Goal: Information Seeking & Learning: Learn about a topic

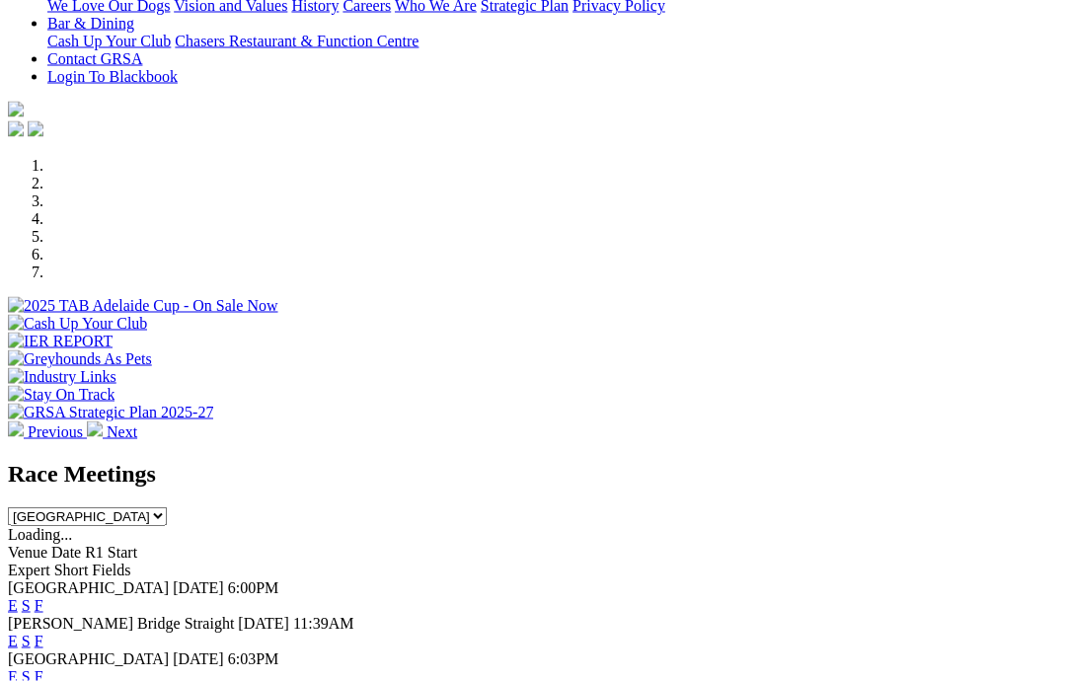
scroll to position [468, 0]
click at [43, 596] on link "F" at bounding box center [39, 604] width 9 height 17
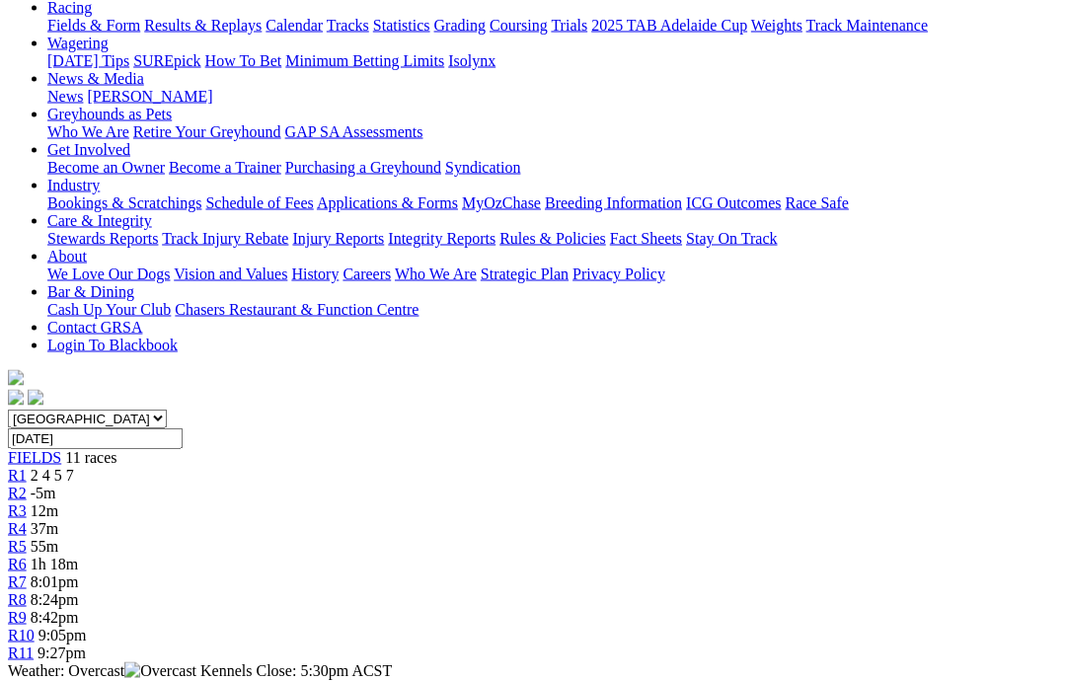
scroll to position [235, 0]
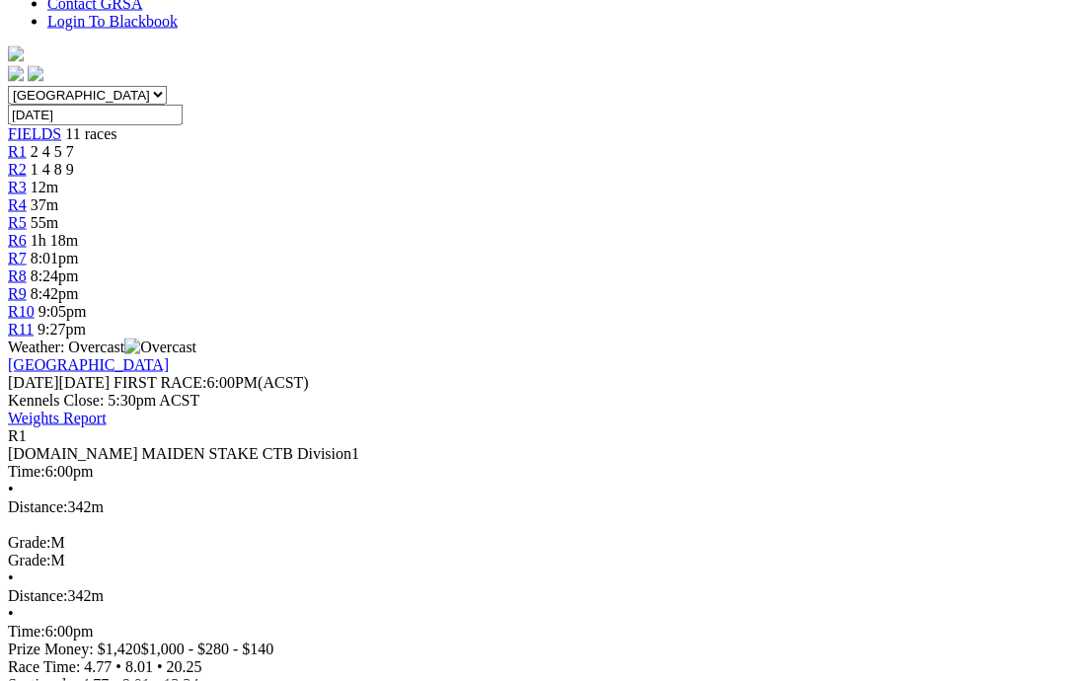
scroll to position [559, 0]
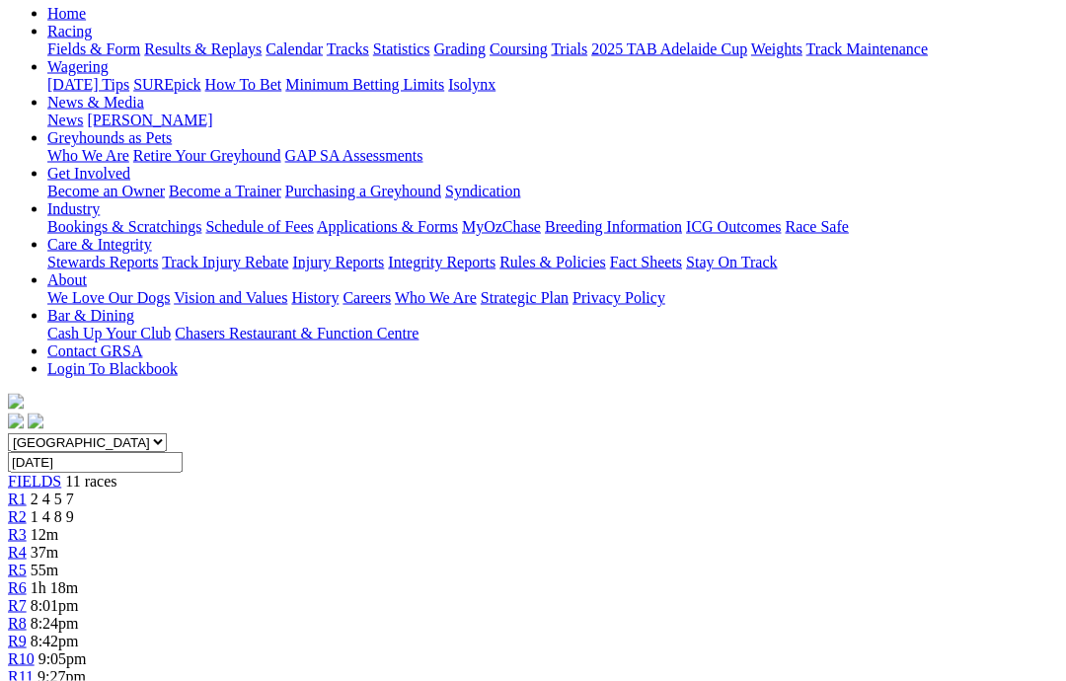
scroll to position [209, 0]
click at [259, 509] on div "R2 1 4 8 9" at bounding box center [533, 518] width 1050 height 18
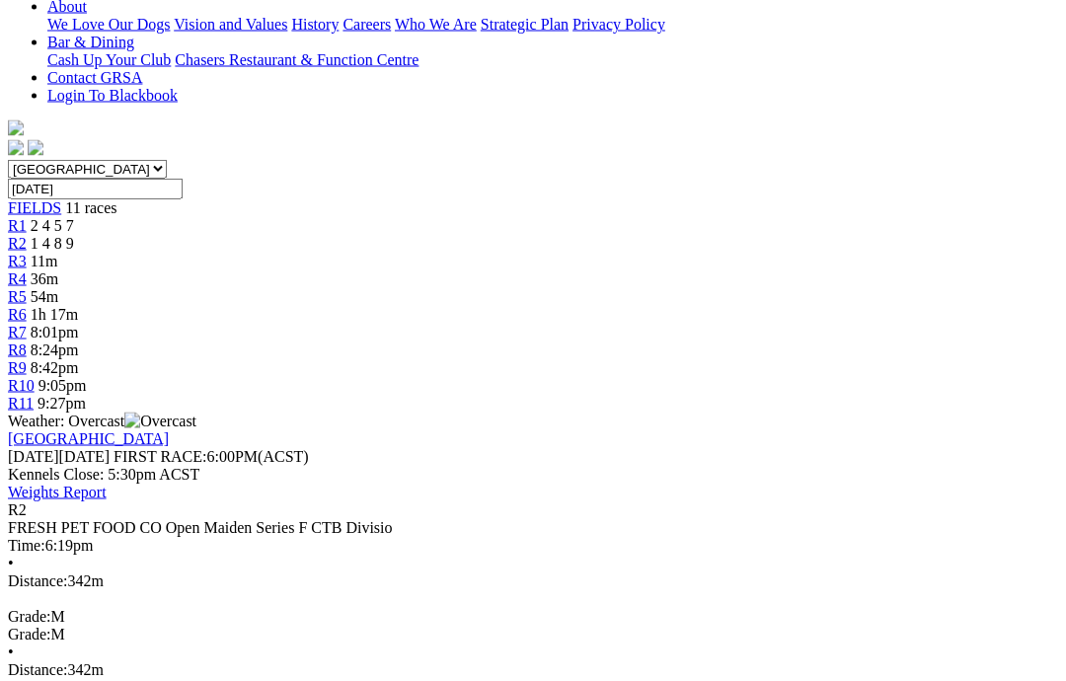
scroll to position [529, 0]
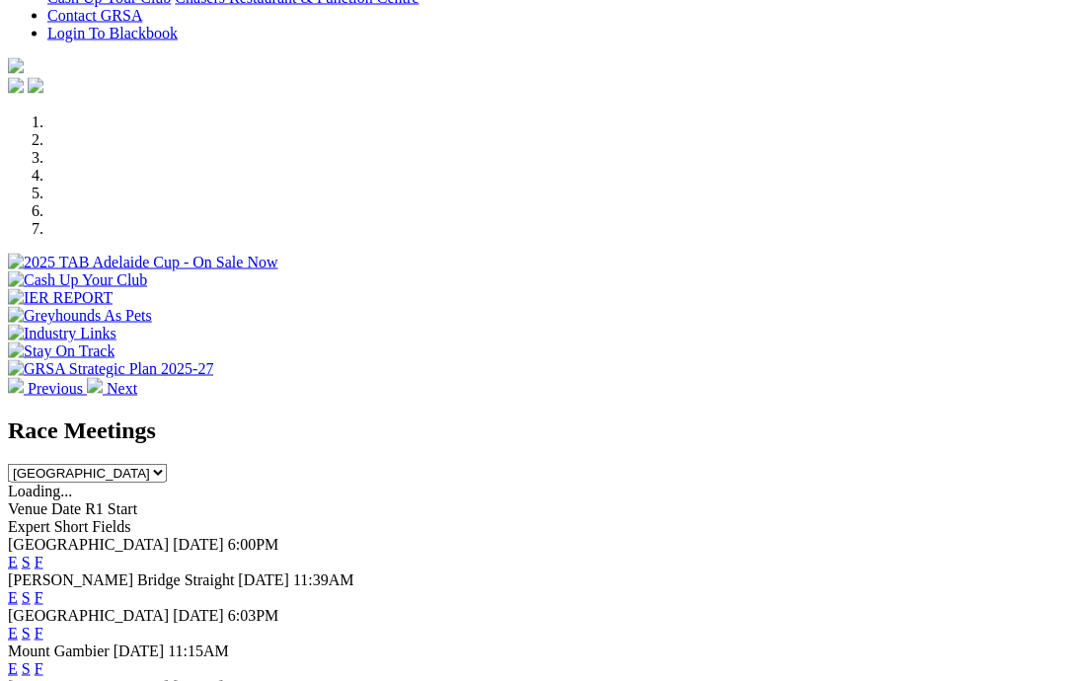
scroll to position [511, 0]
click at [43, 624] on link "F" at bounding box center [39, 632] width 9 height 17
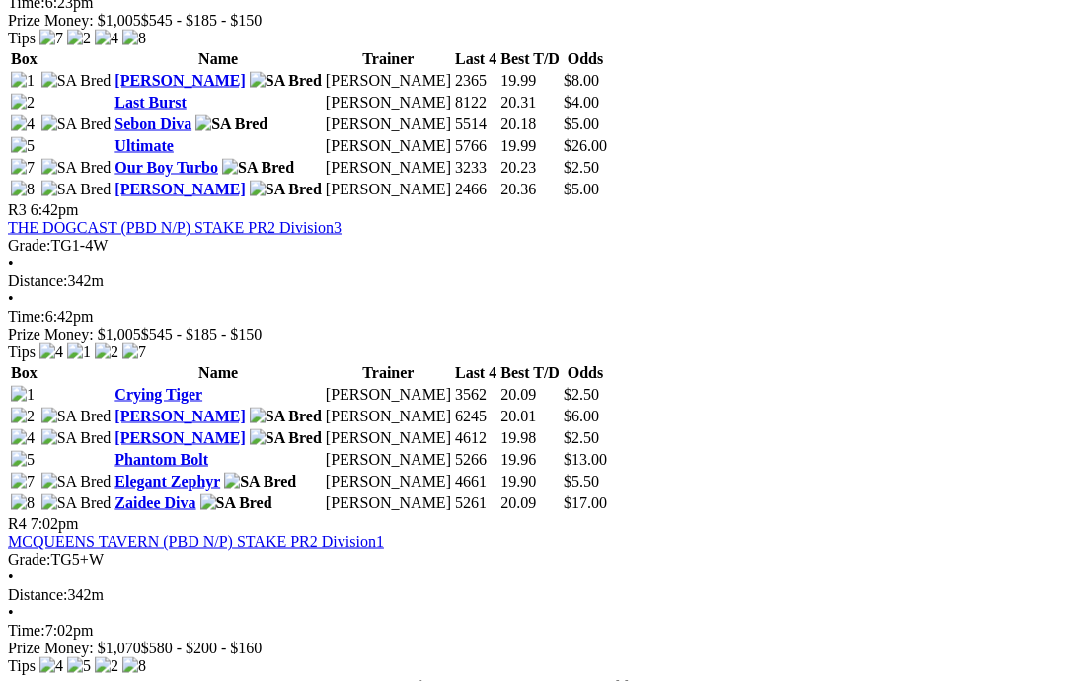
scroll to position [1401, 0]
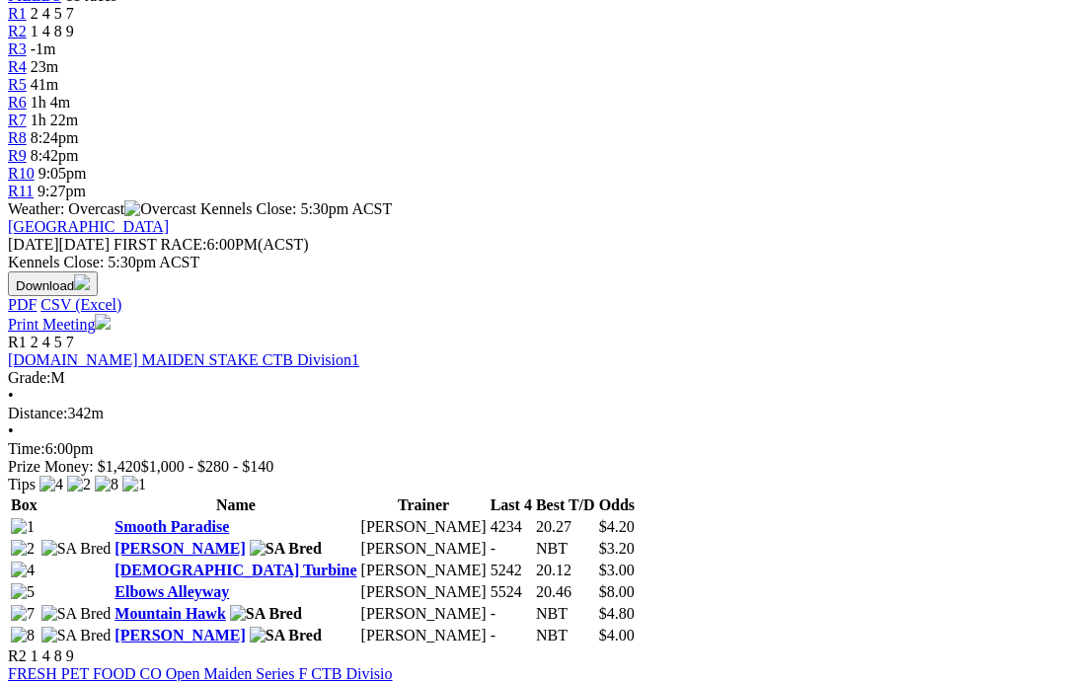
scroll to position [694, 0]
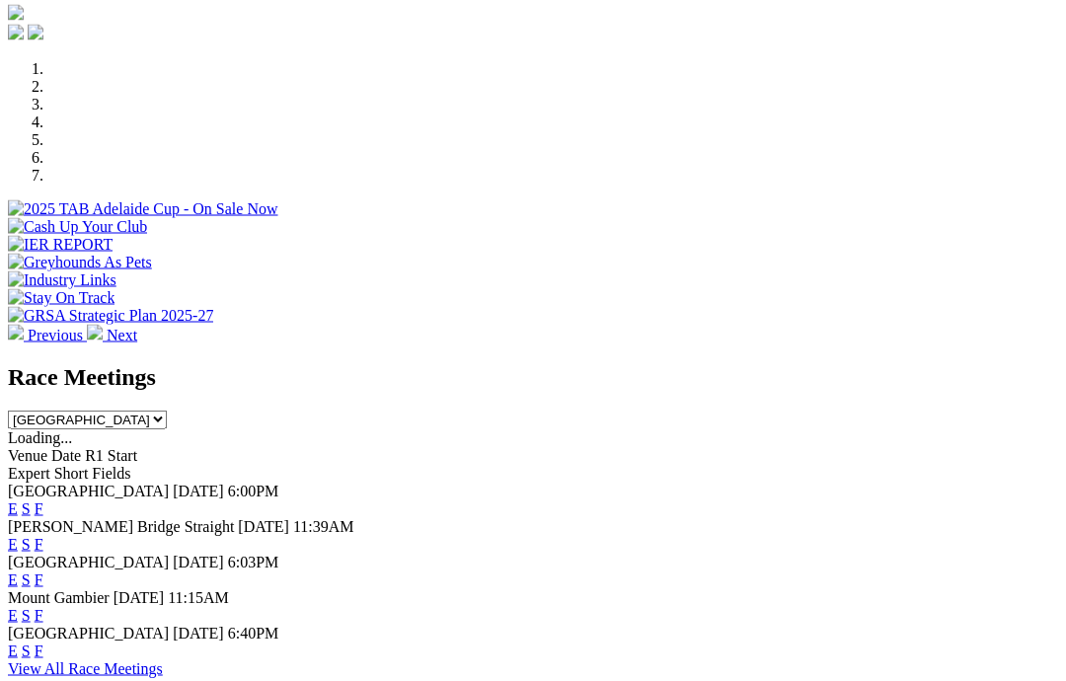
scroll to position [565, 0]
click at [163, 659] on link "View All Race Meetings" at bounding box center [85, 667] width 155 height 17
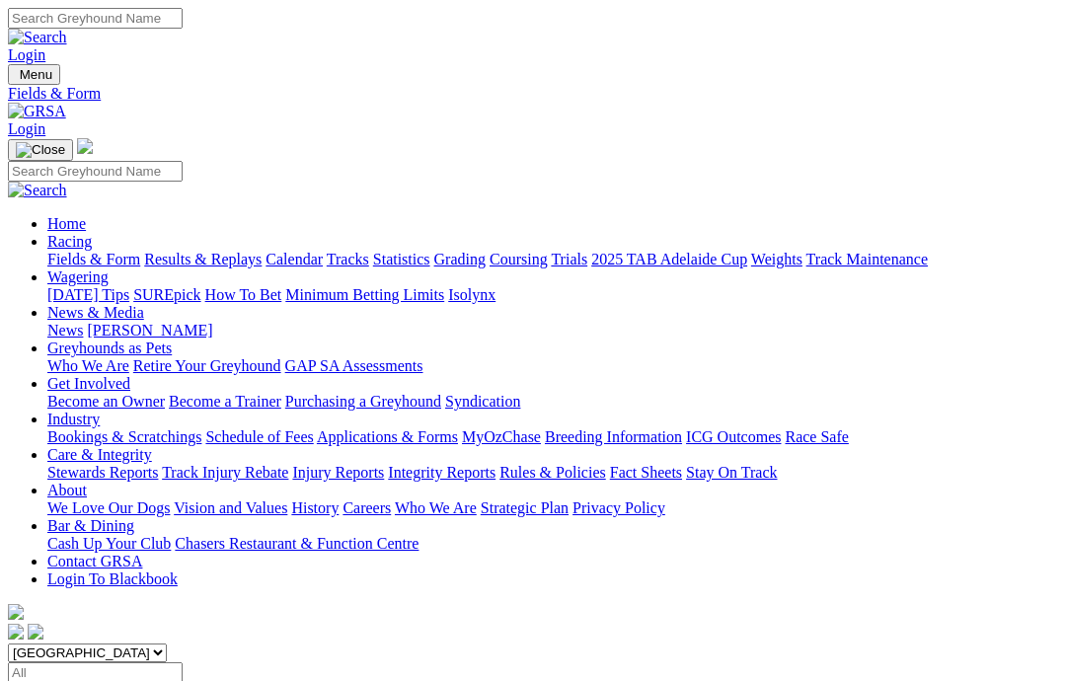
click at [183, 662] on input "Select date" at bounding box center [95, 672] width 175 height 21
click at [167, 644] on select "South Australia New South Wales Northern Territory Queensland Tasmania Victoria…" at bounding box center [87, 653] width 159 height 19
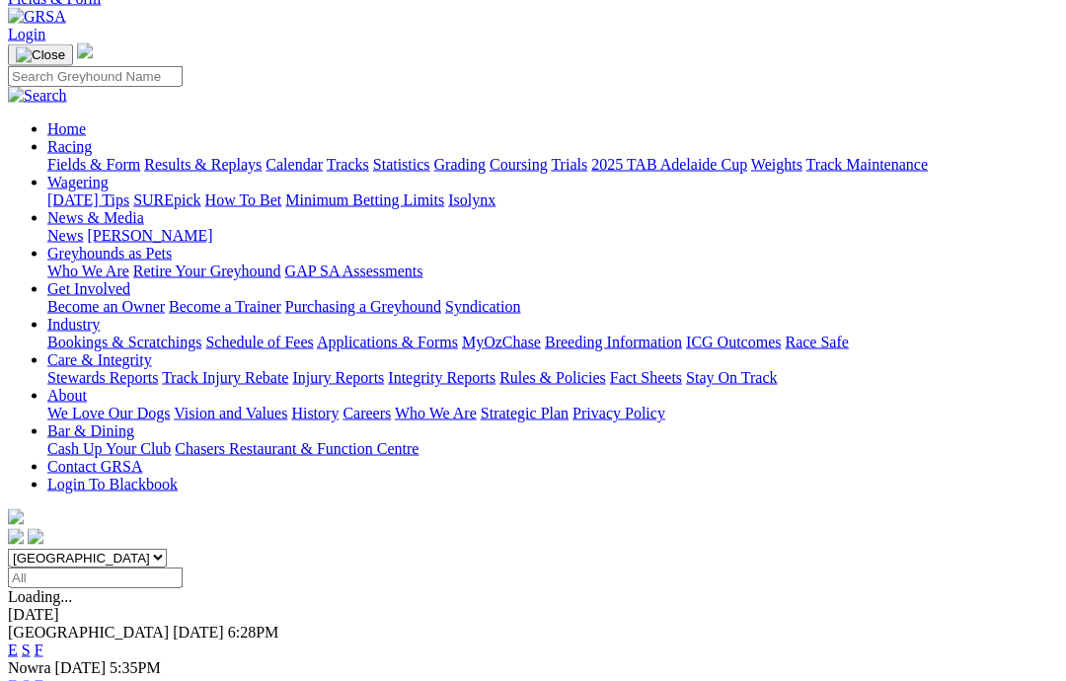
scroll to position [120, 0]
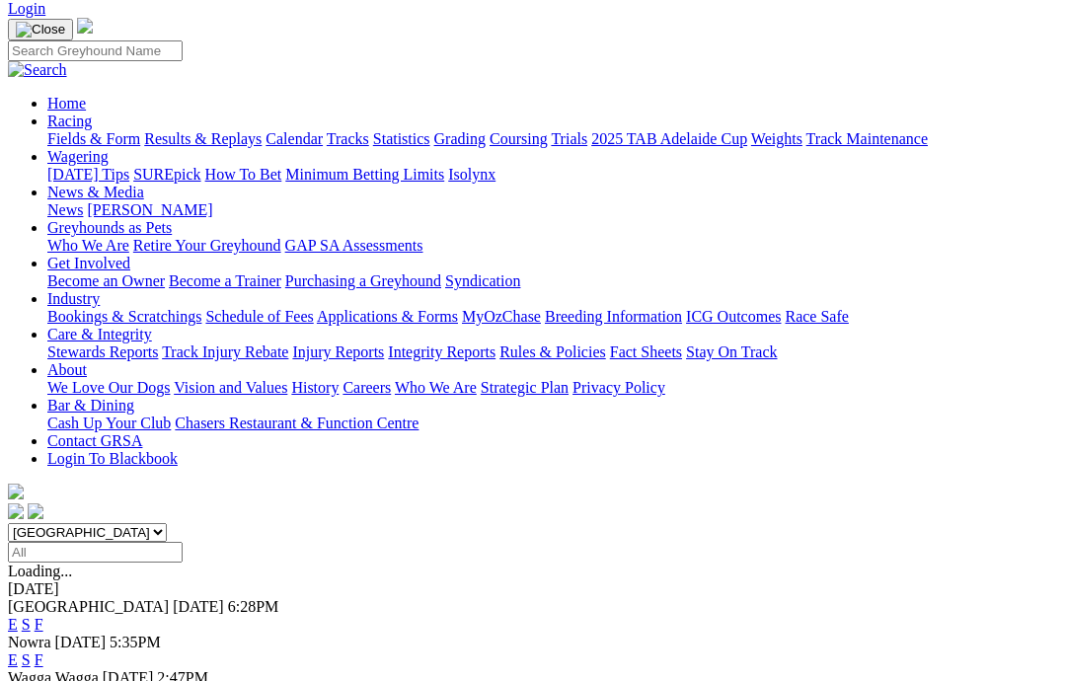
click at [86, 523] on select "South Australia New South Wales Northern Territory Queensland Tasmania Victoria…" at bounding box center [87, 532] width 159 height 19
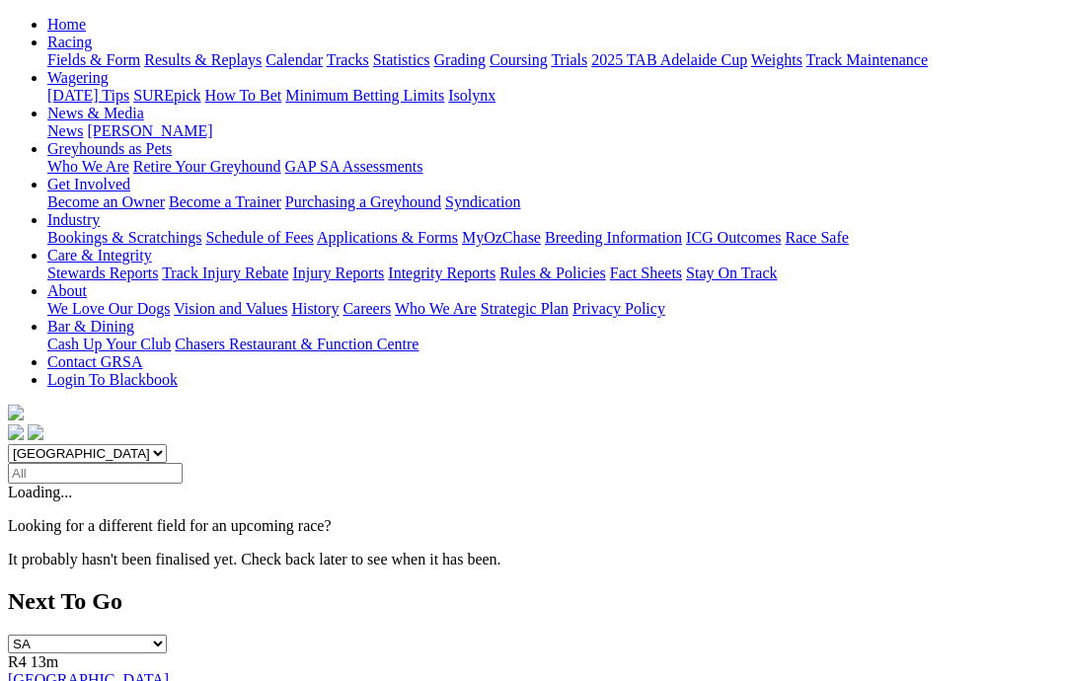
click at [70, 444] on select "South Australia New South Wales Northern Territory Queensland Tasmania Victoria…" at bounding box center [87, 453] width 159 height 19
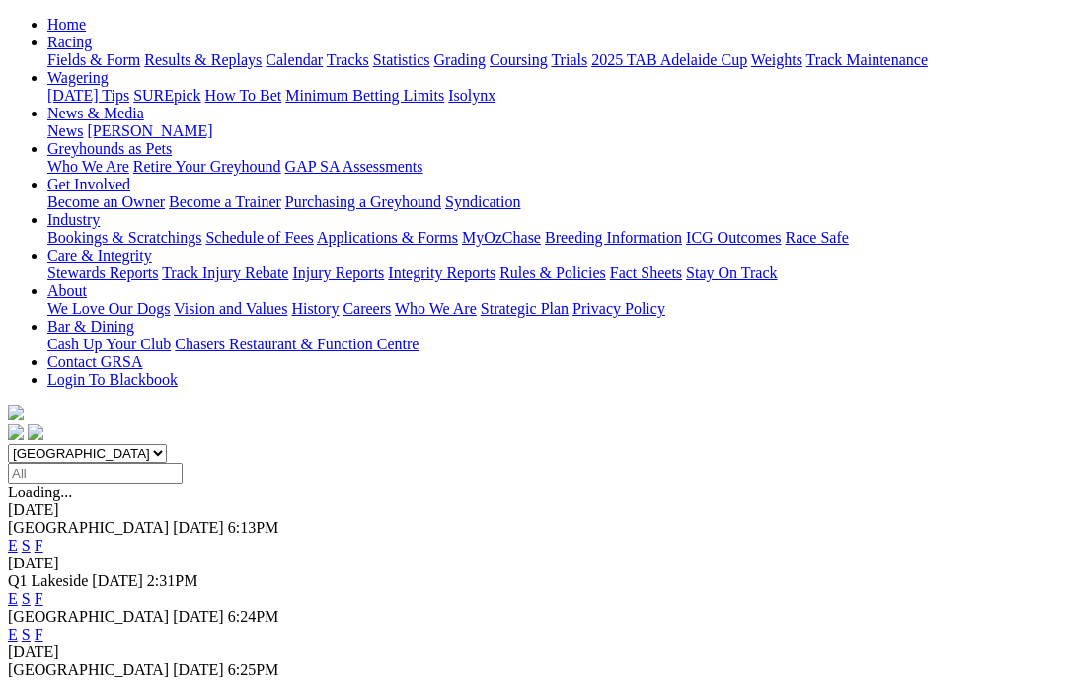
click at [55, 444] on select "South Australia New South Wales Northern Territory Queensland Tasmania Victoria…" at bounding box center [87, 453] width 159 height 19
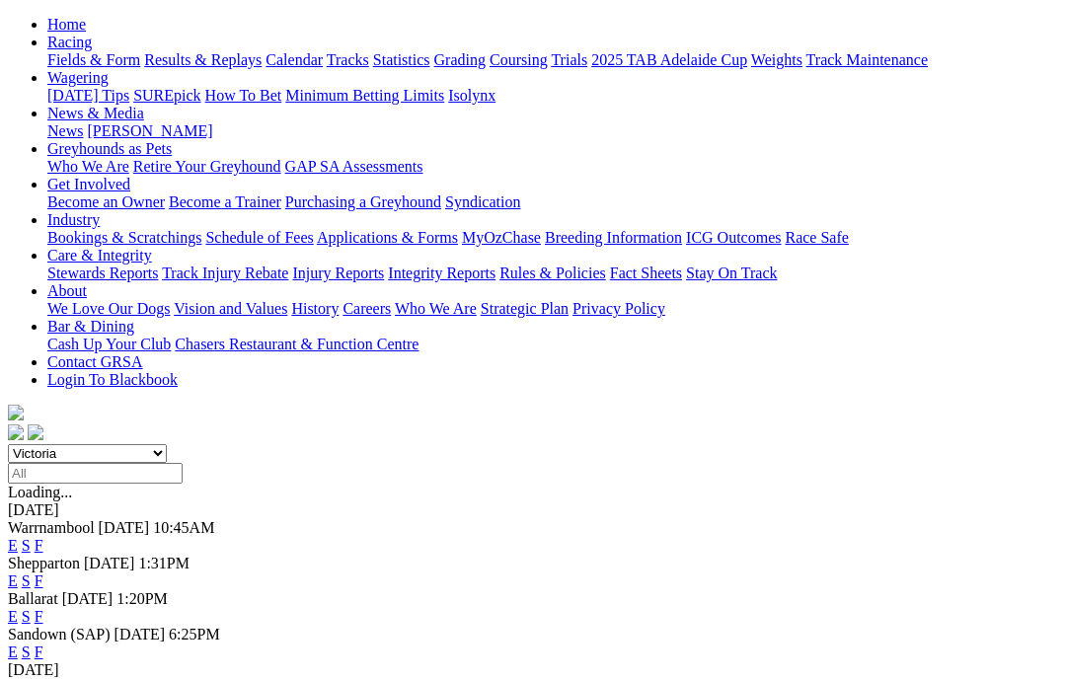
click at [69, 444] on select "South Australia New South Wales Northern Territory Queensland Tasmania Victoria…" at bounding box center [87, 453] width 159 height 19
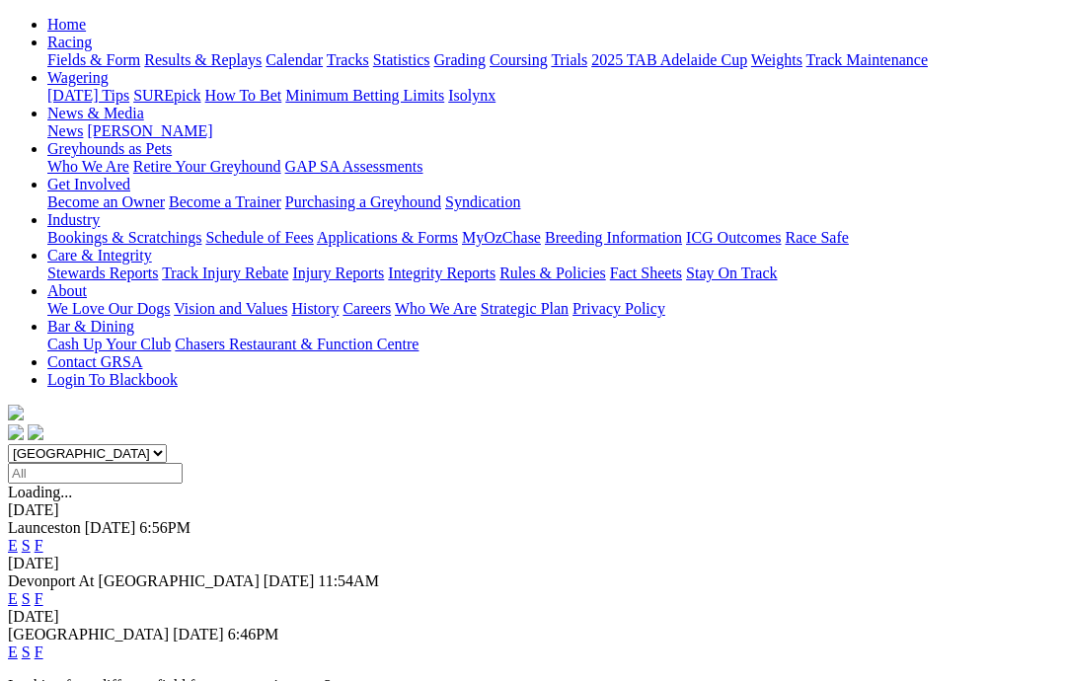
click at [120, 444] on select "South Australia New South Wales Northern Territory Queensland Tasmania Victoria…" at bounding box center [87, 453] width 159 height 19
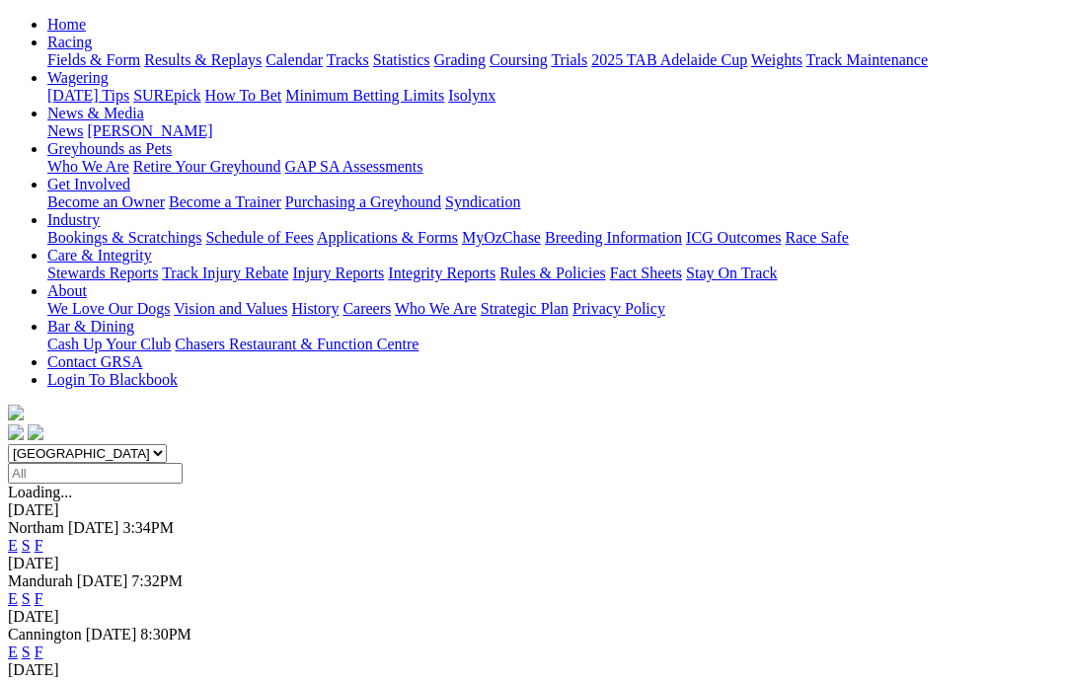
click at [109, 444] on select "South Australia New South Wales Northern Territory Queensland Tasmania Victoria…" at bounding box center [87, 453] width 159 height 19
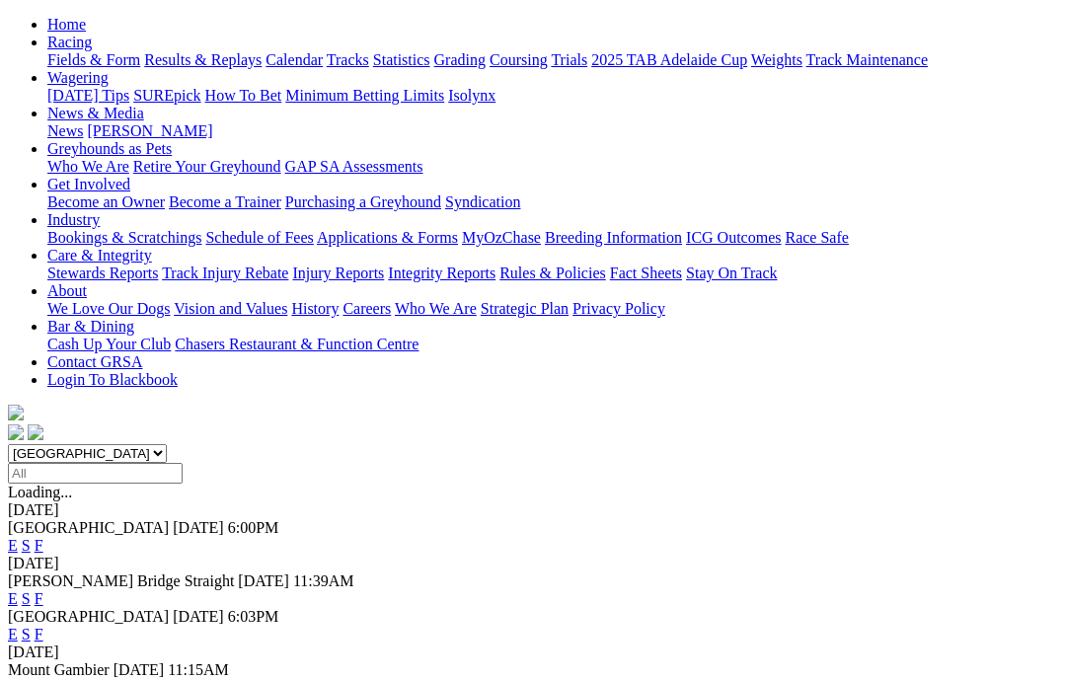
click at [111, 444] on select "South Australia New South Wales Northern Territory Queensland Tasmania Victoria…" at bounding box center [87, 453] width 159 height 19
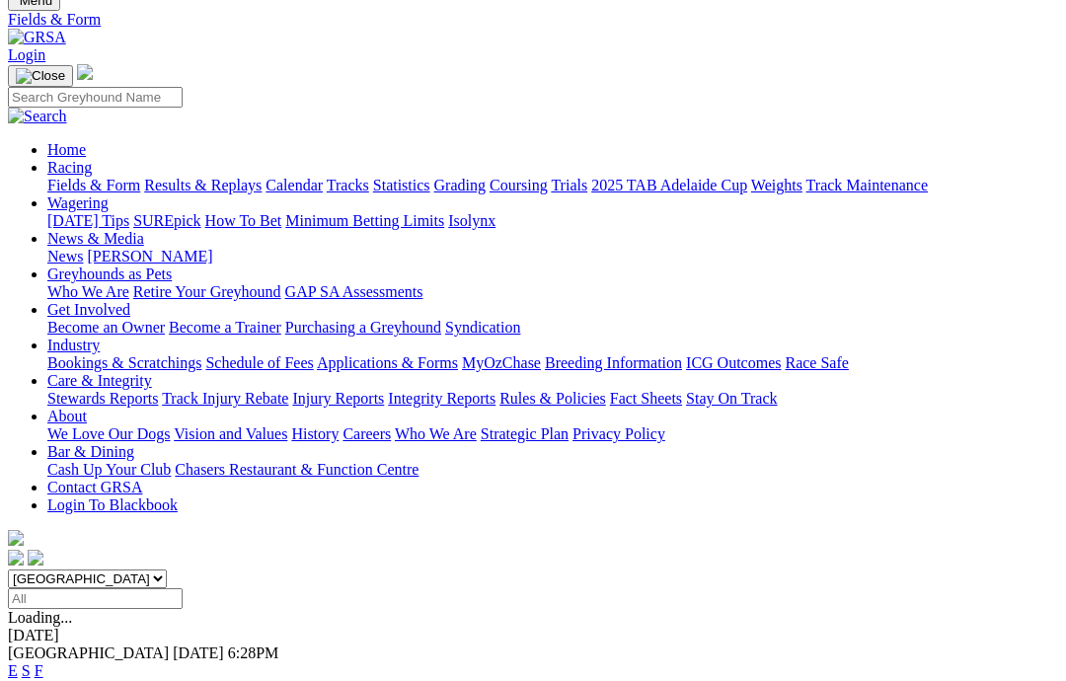
scroll to position [73, 0]
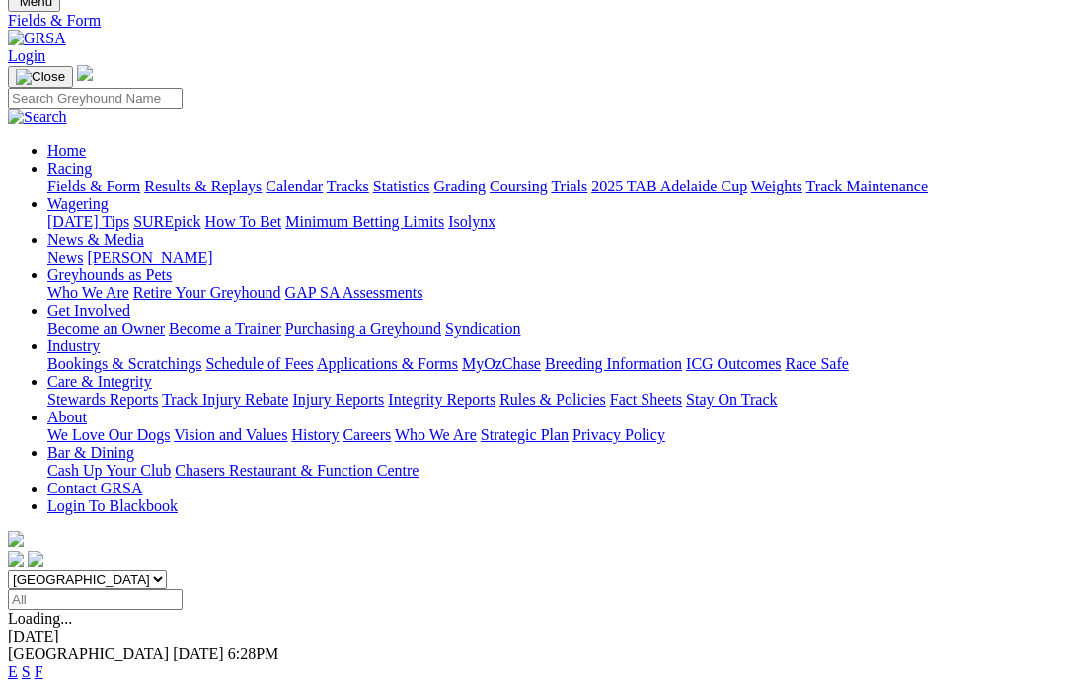
click at [118, 570] on select "South Australia New South Wales Northern Territory Queensland Tasmania Victoria…" at bounding box center [87, 579] width 159 height 19
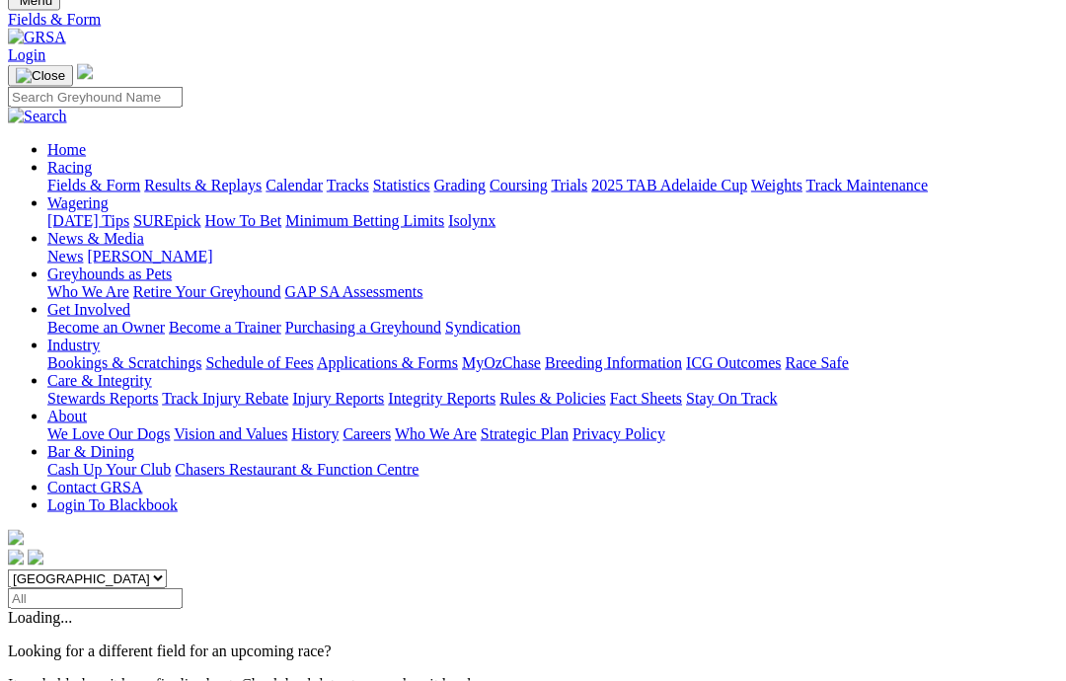
click at [96, 569] on select "South Australia New South Wales Northern Territory Queensland Tasmania Victoria…" at bounding box center [87, 578] width 159 height 19
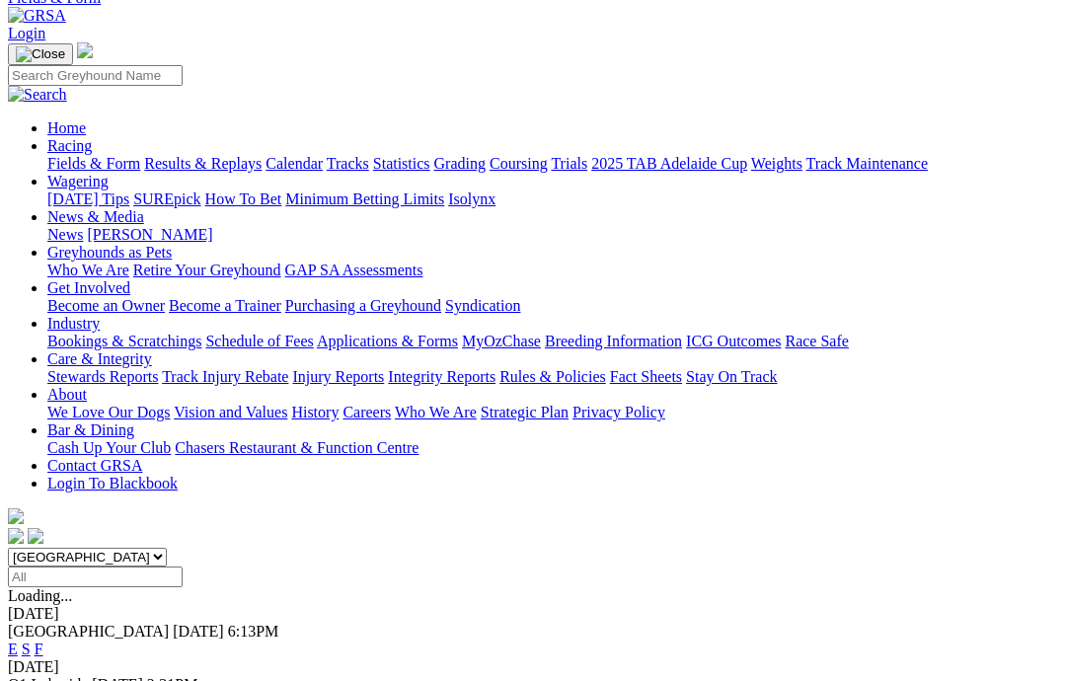
scroll to position [75, 0]
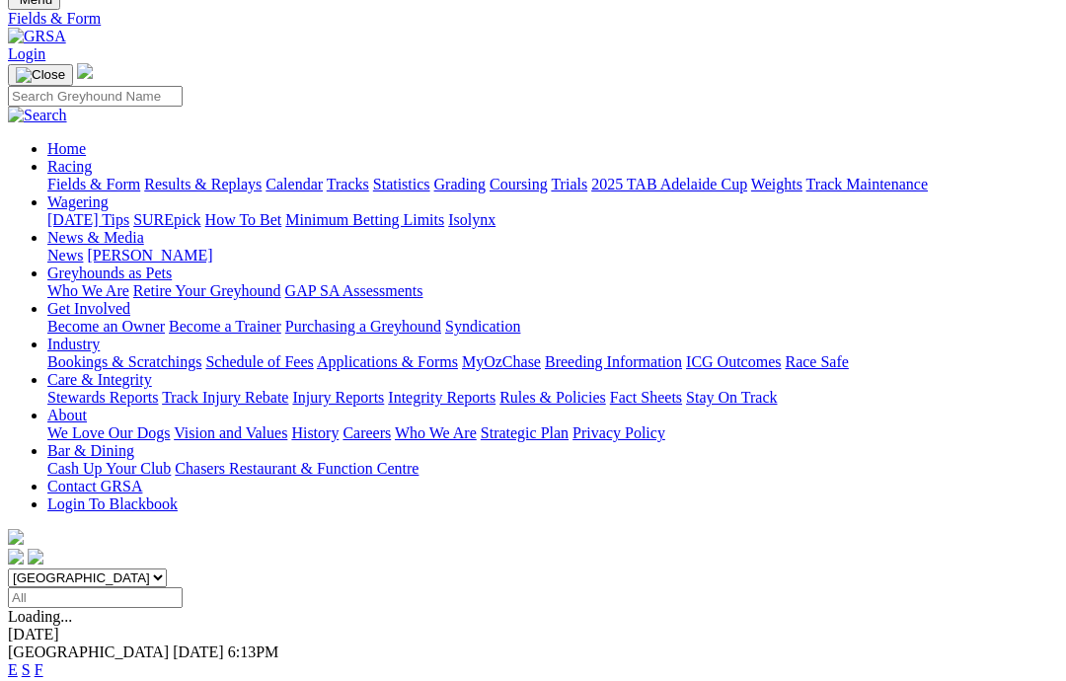
click at [93, 569] on select "South Australia New South Wales Northern Territory Queensland Tasmania Victoria…" at bounding box center [87, 578] width 159 height 19
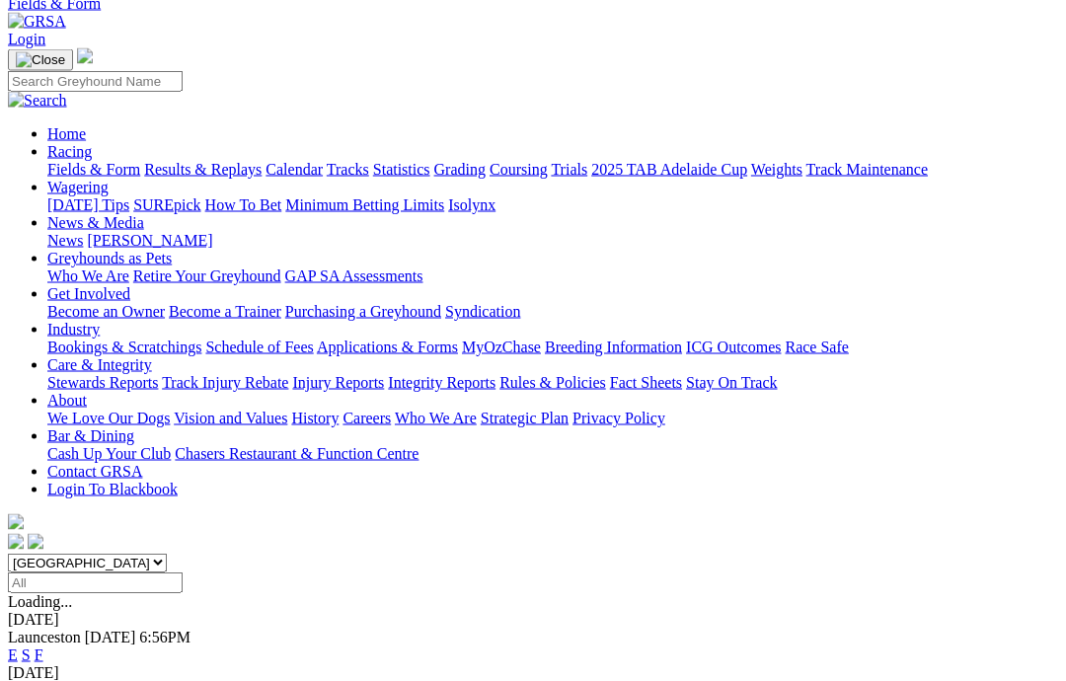
scroll to position [88, 0]
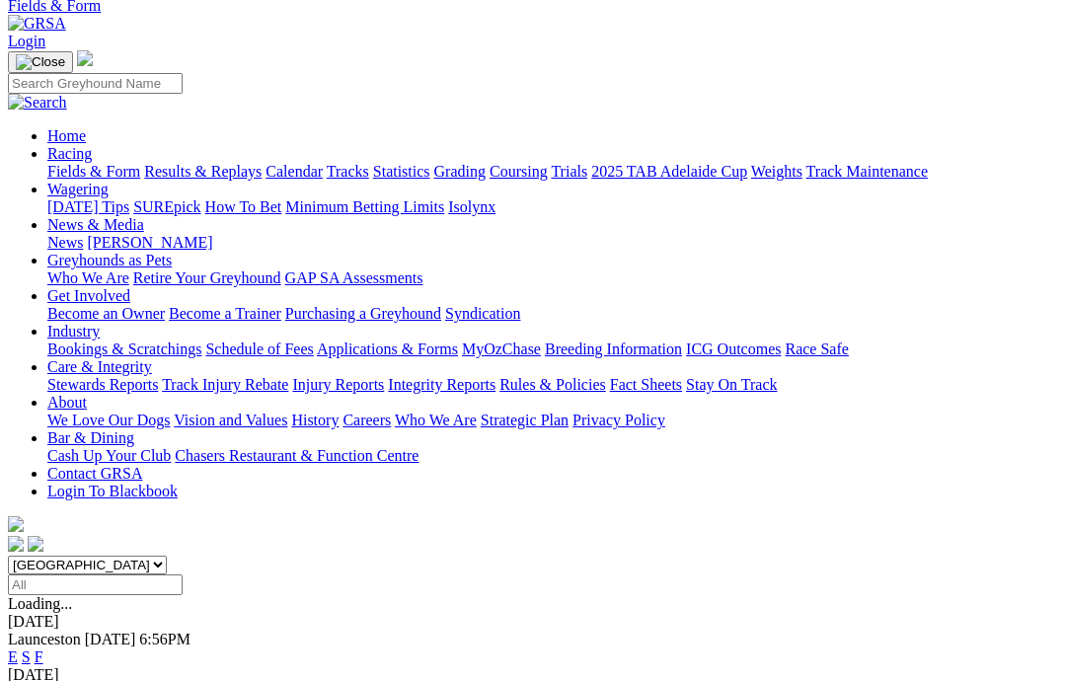
click at [69, 556] on select "South Australia New South Wales Northern Territory Queensland Tasmania Victoria…" at bounding box center [87, 565] width 159 height 19
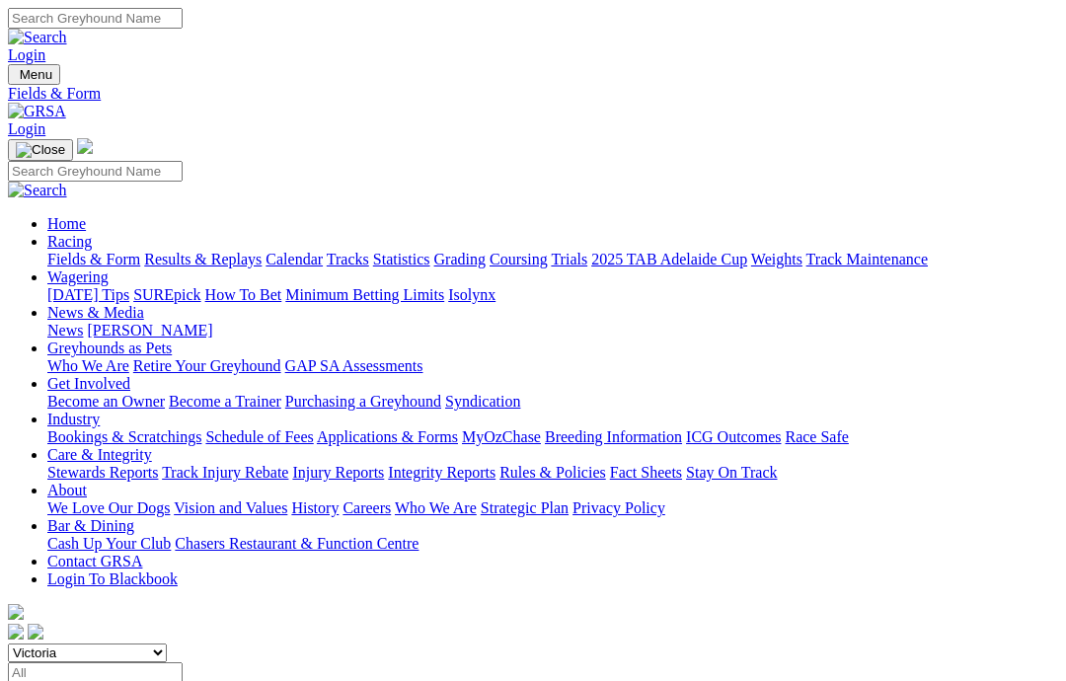
click at [88, 644] on select "South Australia New South Wales Northern Territory Queensland Tasmania Victoria…" at bounding box center [87, 653] width 159 height 19
select select "NSW"
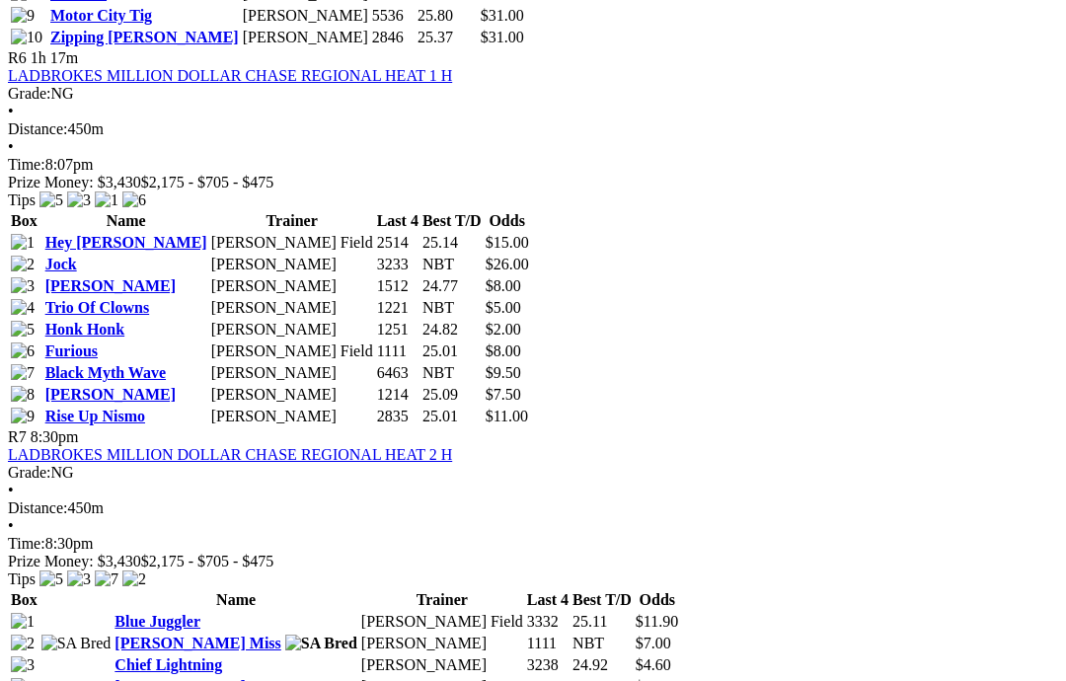
scroll to position [2891, 0]
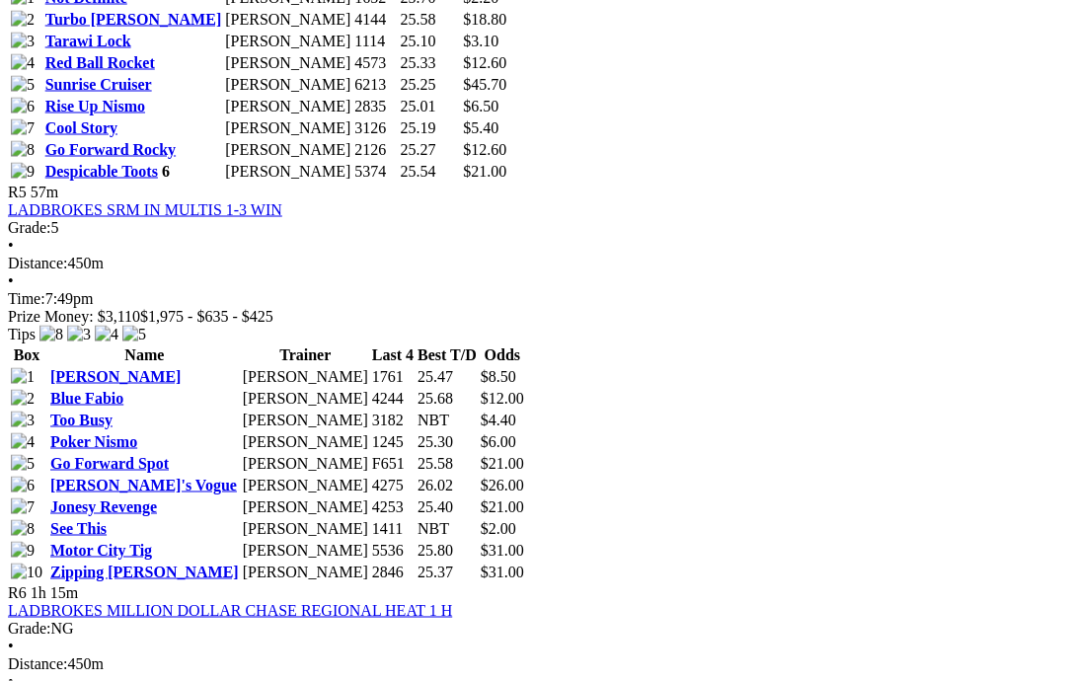
scroll to position [2289, 119]
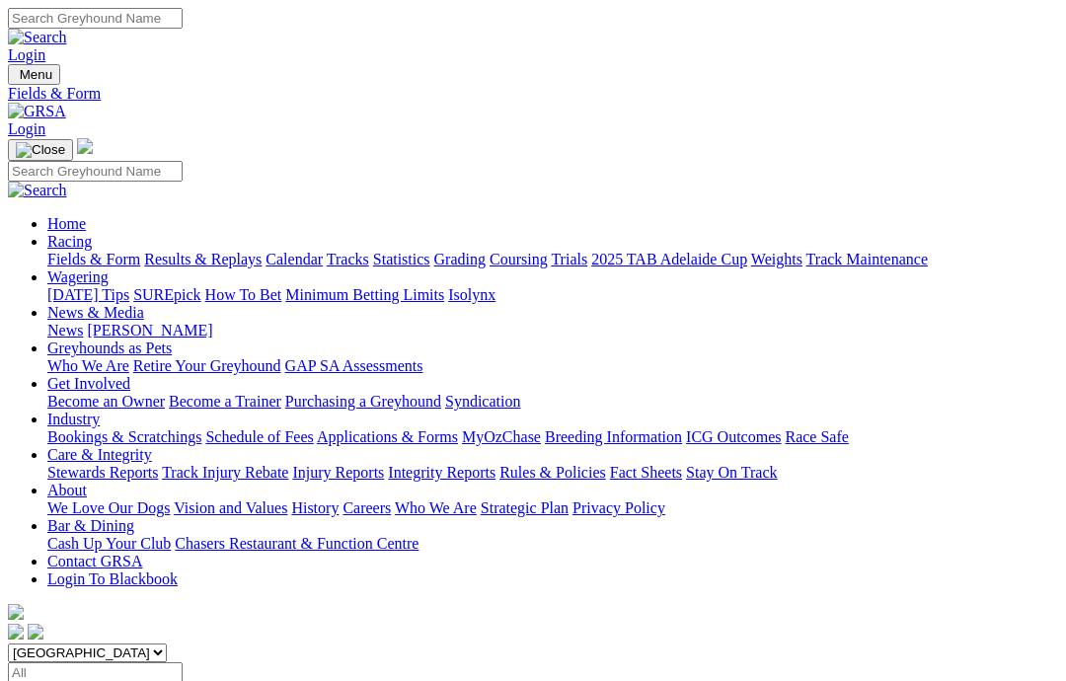
scroll to position [79, 0]
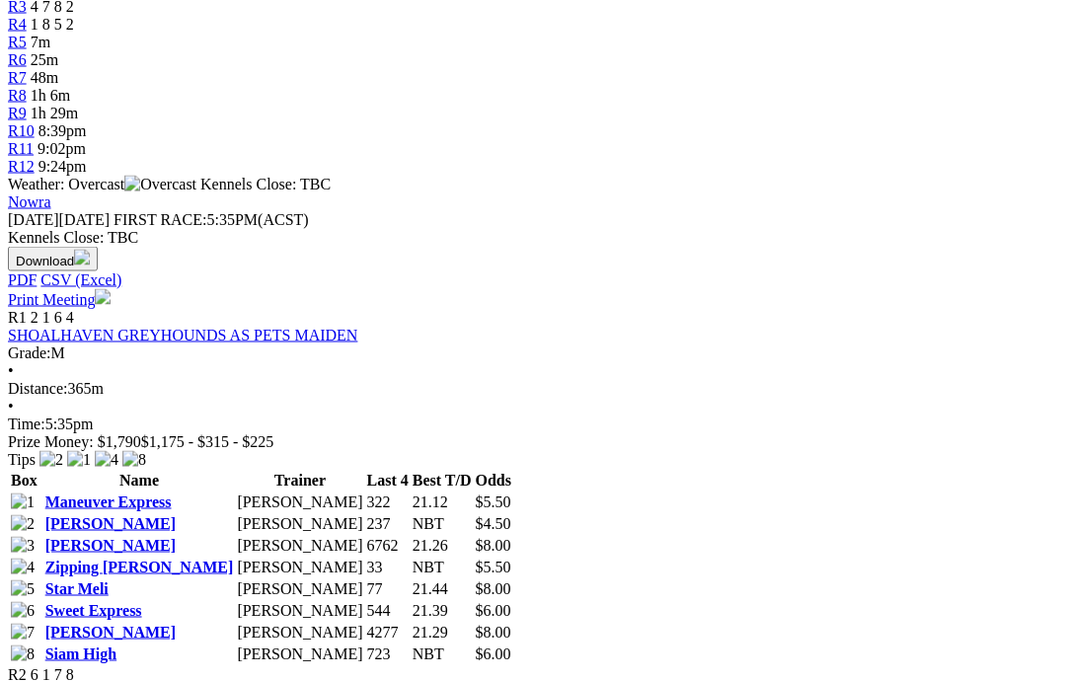
scroll to position [635, 4]
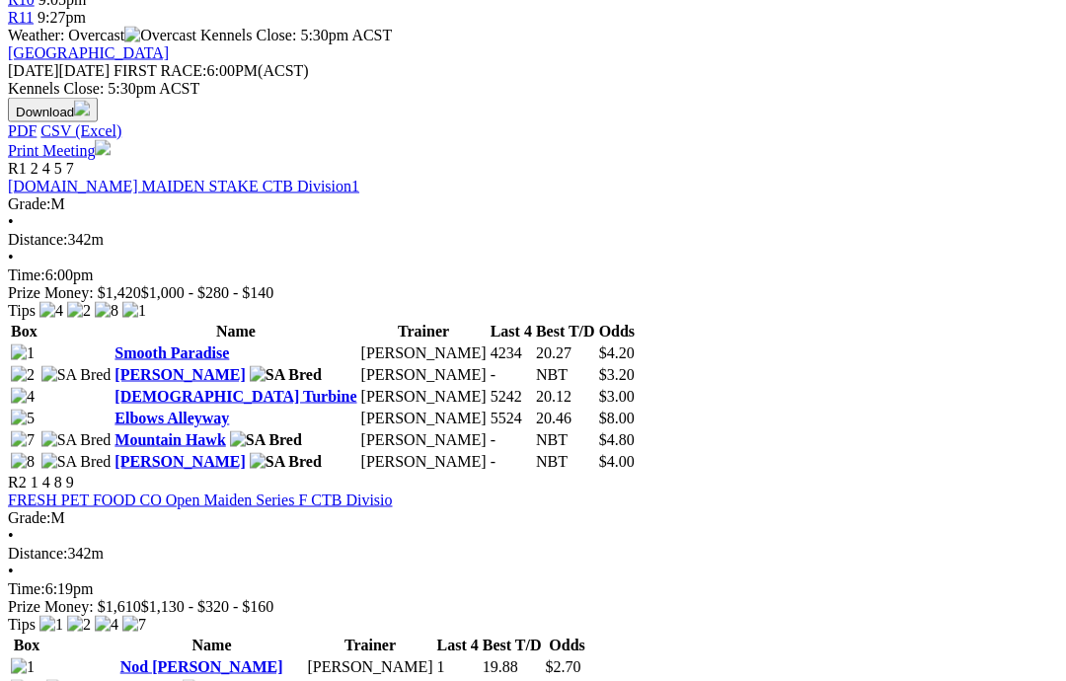
scroll to position [881, 0]
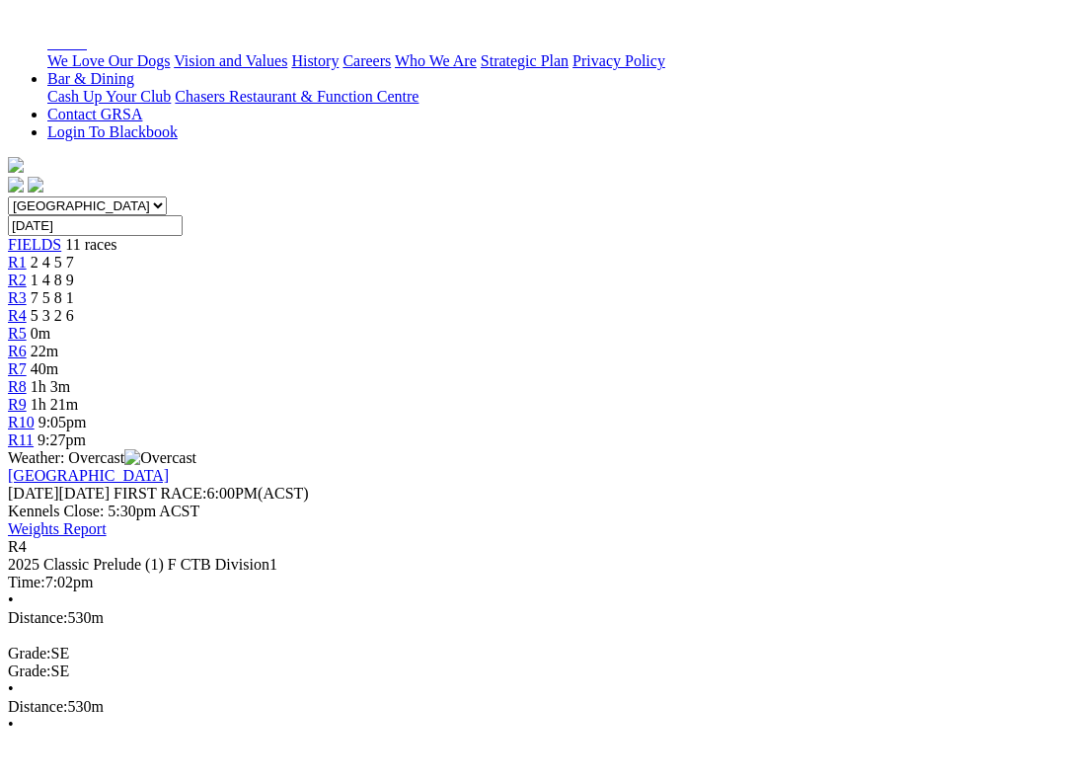
scroll to position [20, 0]
